Goal: Task Accomplishment & Management: Use online tool/utility

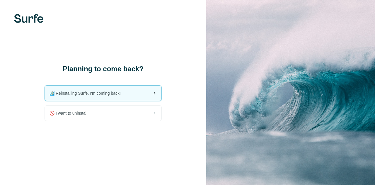
click at [123, 97] on div "🏄🏻‍♂️ Reinstalling Surfe, I'm coming back!" at bounding box center [103, 93] width 117 height 15
